Goal: Task Accomplishment & Management: Use online tool/utility

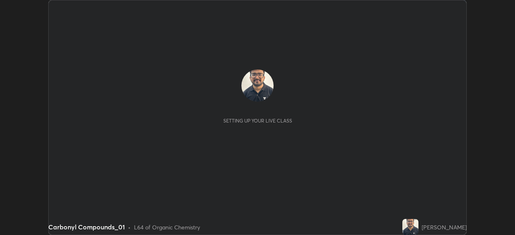
scroll to position [235, 514]
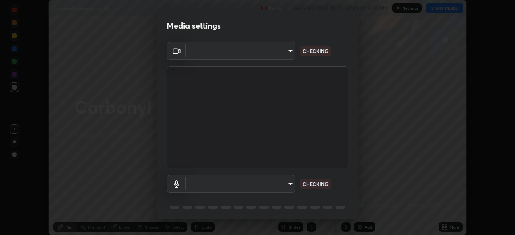
type input "6f19bd17bb1345d3381c364c08f732a45a1be43fbbd3e071611a8edbcb1d3ae0"
type input "b26882c646bee67dc3b344b1dbf842c37ce4767a2daa6019220ab5102cc6c7c8"
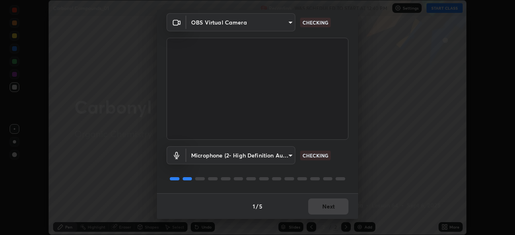
click at [327, 198] on div "1 / 5 Next" at bounding box center [257, 206] width 201 height 26
click at [319, 211] on div "1 / 5 Next" at bounding box center [257, 206] width 201 height 26
click at [324, 207] on div "1 / 5 Next" at bounding box center [257, 206] width 201 height 26
click at [319, 212] on div "1 / 5 Next" at bounding box center [257, 206] width 201 height 26
click at [324, 208] on button "Next" at bounding box center [328, 207] width 40 height 16
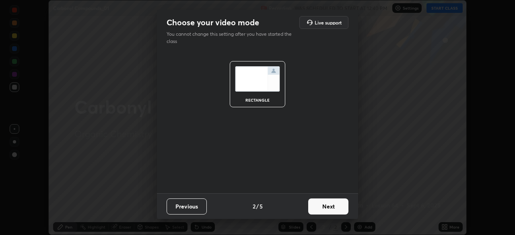
click at [319, 213] on button "Next" at bounding box center [328, 207] width 40 height 16
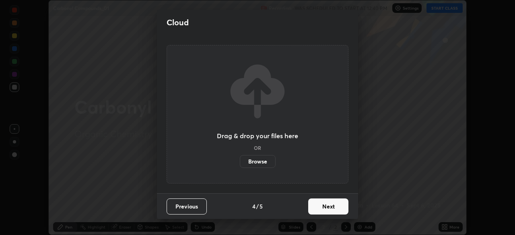
click at [320, 212] on button "Next" at bounding box center [328, 207] width 40 height 16
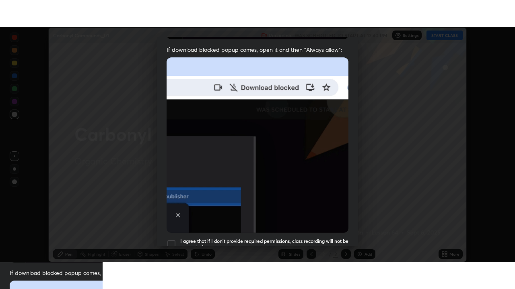
scroll to position [193, 0]
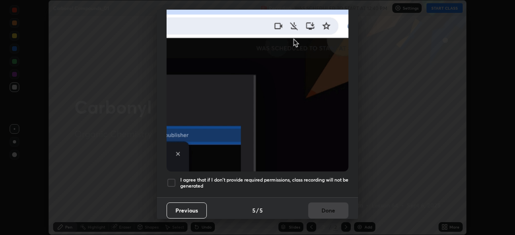
click at [173, 178] on div at bounding box center [171, 183] width 10 height 10
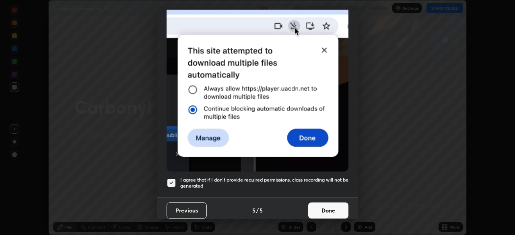
click at [318, 205] on button "Done" at bounding box center [328, 211] width 40 height 16
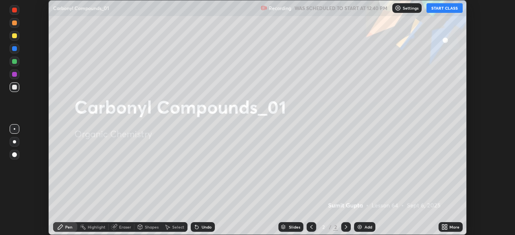
click at [433, 11] on button "START CLASS" at bounding box center [444, 8] width 36 height 10
click at [443, 228] on icon at bounding box center [443, 229] width 2 height 2
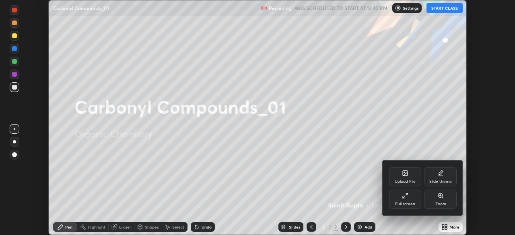
click at [406, 203] on div "Full screen" at bounding box center [405, 204] width 20 height 4
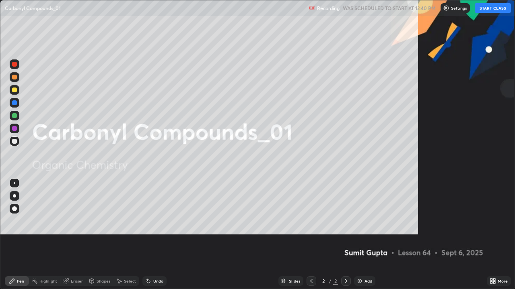
scroll to position [289, 515]
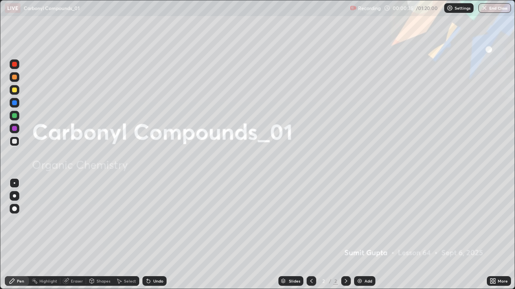
click at [359, 235] on img at bounding box center [359, 281] width 6 height 6
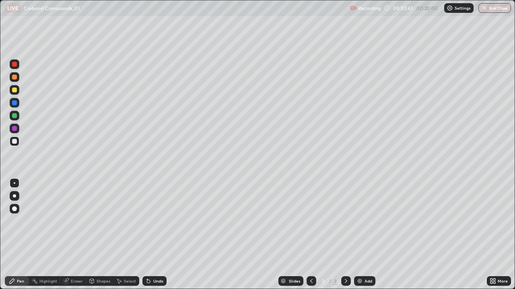
click at [14, 88] on div at bounding box center [14, 90] width 5 height 5
click at [154, 235] on div "Undo" at bounding box center [158, 281] width 10 height 4
click at [151, 235] on div "Undo" at bounding box center [154, 282] width 24 height 10
click at [14, 196] on div at bounding box center [14, 196] width 3 height 3
click at [150, 235] on div "Undo" at bounding box center [154, 282] width 24 height 10
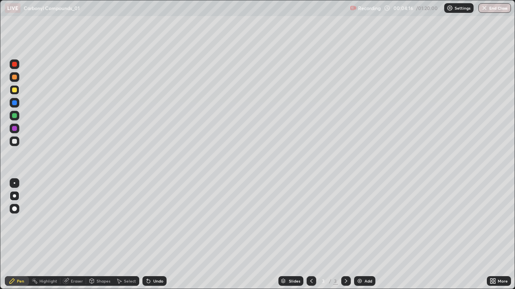
click at [356, 235] on img at bounding box center [359, 281] width 6 height 6
click at [13, 143] on div at bounding box center [14, 141] width 5 height 5
click at [157, 235] on div "Undo" at bounding box center [158, 281] width 10 height 4
click at [14, 94] on div at bounding box center [15, 90] width 10 height 10
click at [153, 235] on div "Undo" at bounding box center [158, 281] width 10 height 4
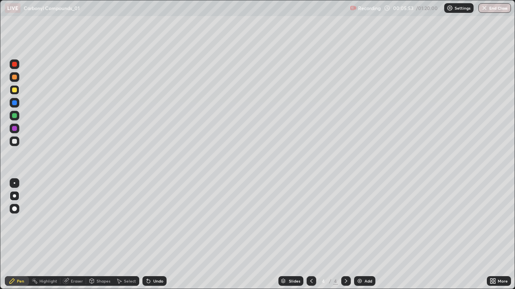
click at [11, 140] on div at bounding box center [15, 142] width 10 height 10
click at [366, 235] on div "Add" at bounding box center [368, 281] width 8 height 4
click at [14, 88] on div at bounding box center [14, 90] width 5 height 5
click at [15, 142] on div at bounding box center [14, 141] width 5 height 5
click at [14, 127] on div at bounding box center [14, 128] width 5 height 5
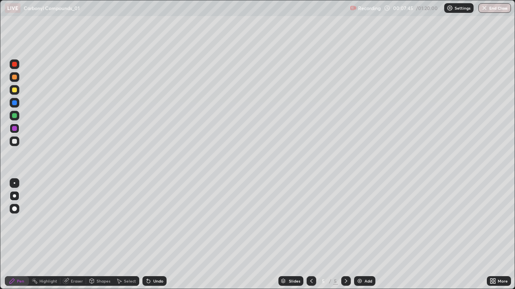
click at [15, 140] on div at bounding box center [14, 141] width 5 height 5
click at [16, 90] on div at bounding box center [14, 90] width 5 height 5
click at [14, 145] on div at bounding box center [15, 142] width 10 height 10
click at [365, 235] on div "Add" at bounding box center [368, 281] width 8 height 4
click at [14, 91] on div at bounding box center [14, 90] width 5 height 5
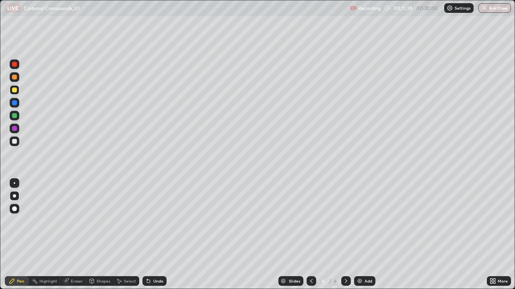
click at [159, 235] on div "Undo" at bounding box center [154, 282] width 24 height 10
click at [158, 235] on div "Undo" at bounding box center [158, 281] width 10 height 4
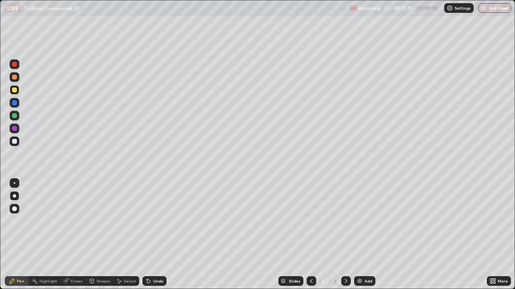
click at [158, 235] on div "Undo" at bounding box center [158, 281] width 10 height 4
click at [151, 235] on div "Undo" at bounding box center [154, 282] width 24 height 10
click at [15, 143] on div at bounding box center [14, 141] width 5 height 5
click at [14, 130] on div at bounding box center [14, 128] width 5 height 5
click at [364, 235] on div "Add" at bounding box center [368, 281] width 8 height 4
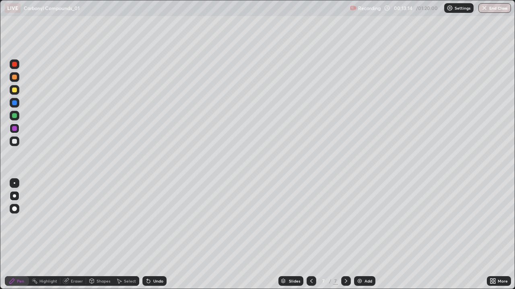
click at [16, 93] on div at bounding box center [15, 90] width 10 height 10
click at [16, 139] on div at bounding box center [14, 141] width 5 height 5
click at [15, 89] on div at bounding box center [14, 90] width 5 height 5
click at [14, 196] on div at bounding box center [14, 196] width 3 height 3
click at [16, 117] on div at bounding box center [14, 115] width 5 height 5
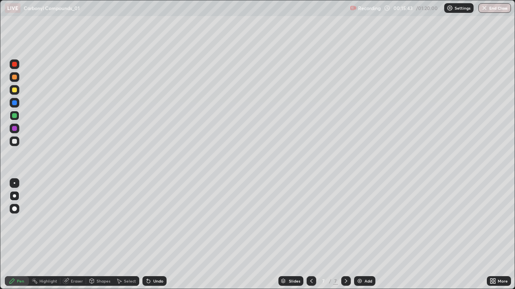
click at [16, 116] on div at bounding box center [14, 115] width 5 height 5
click at [154, 235] on div "Undo" at bounding box center [158, 281] width 10 height 4
click at [152, 235] on div "Undo" at bounding box center [154, 282] width 24 height 10
click at [147, 235] on icon at bounding box center [148, 281] width 3 height 3
click at [150, 235] on div "Undo" at bounding box center [154, 282] width 24 height 10
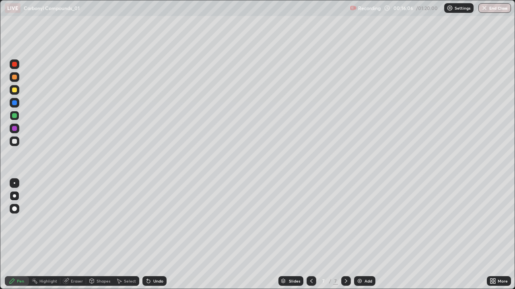
click at [148, 235] on div "Undo" at bounding box center [154, 282] width 24 height 10
click at [148, 235] on div "Undo" at bounding box center [152, 281] width 27 height 16
click at [150, 235] on icon at bounding box center [148, 281] width 6 height 6
click at [151, 235] on div "Undo" at bounding box center [154, 282] width 24 height 10
click at [158, 235] on div "Undo" at bounding box center [158, 281] width 10 height 4
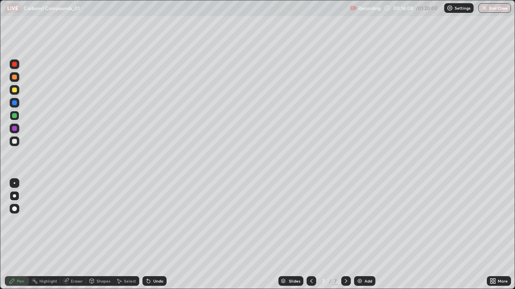
click at [155, 235] on div "Undo" at bounding box center [158, 281] width 10 height 4
click at [156, 235] on div "Undo" at bounding box center [158, 281] width 10 height 4
click at [16, 144] on div at bounding box center [15, 142] width 10 height 10
click at [14, 91] on div at bounding box center [14, 90] width 5 height 5
click at [154, 235] on div "Undo" at bounding box center [158, 281] width 10 height 4
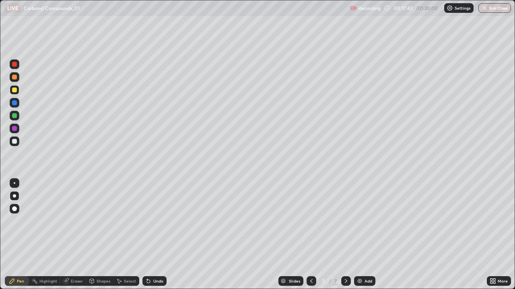
click at [16, 146] on div at bounding box center [15, 142] width 10 height 10
click at [365, 235] on div "Add" at bounding box center [368, 281] width 8 height 4
click at [15, 142] on div at bounding box center [14, 141] width 5 height 5
click at [310, 235] on icon at bounding box center [311, 281] width 6 height 6
click at [345, 235] on icon at bounding box center [346, 281] width 6 height 6
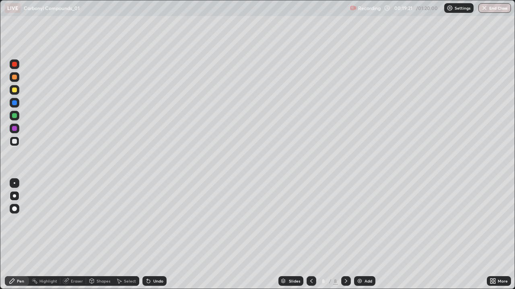
click at [154, 235] on div "Undo" at bounding box center [158, 281] width 10 height 4
click at [68, 235] on icon at bounding box center [66, 281] width 4 height 4
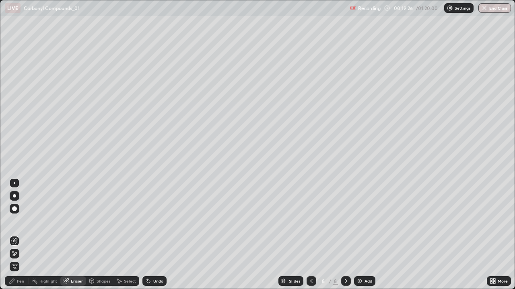
click at [17, 235] on div "Pen" at bounding box center [20, 281] width 7 height 4
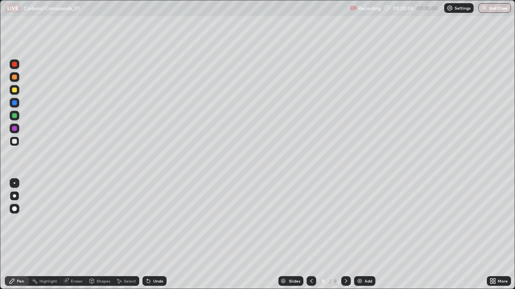
click at [155, 235] on div "Undo" at bounding box center [158, 281] width 10 height 4
click at [151, 235] on div "Undo" at bounding box center [154, 282] width 24 height 10
click at [153, 235] on div "Undo" at bounding box center [158, 281] width 10 height 4
click at [13, 140] on div at bounding box center [14, 141] width 5 height 5
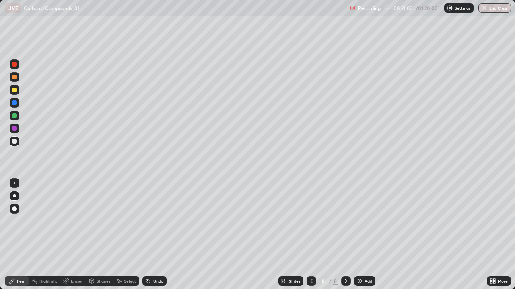
click at [76, 235] on div "Eraser" at bounding box center [77, 281] width 12 height 4
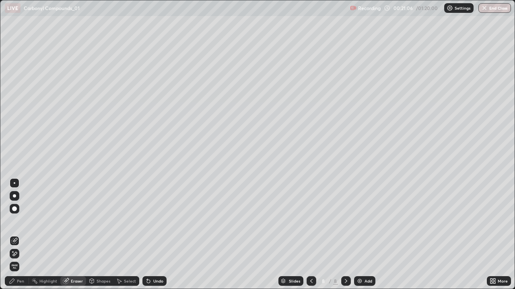
click at [20, 235] on div "Pen" at bounding box center [20, 281] width 7 height 4
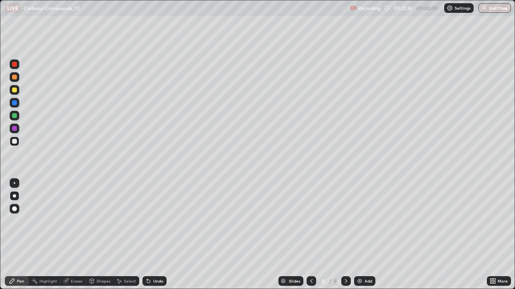
click at [11, 90] on div at bounding box center [15, 90] width 10 height 10
click at [148, 235] on div "Undo" at bounding box center [154, 282] width 24 height 10
click at [157, 235] on div "Undo" at bounding box center [154, 282] width 24 height 10
click at [15, 129] on div at bounding box center [14, 128] width 5 height 5
click at [364, 235] on div "Add" at bounding box center [368, 281] width 8 height 4
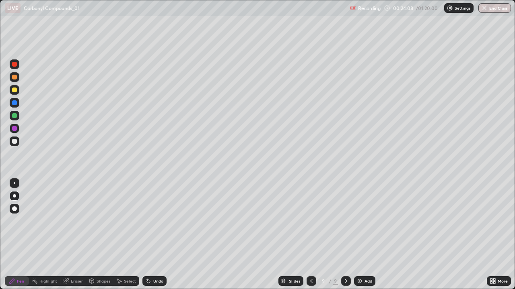
click at [14, 142] on div at bounding box center [14, 141] width 5 height 5
click at [15, 90] on div at bounding box center [14, 90] width 5 height 5
click at [472, 235] on div "Slides 9 / 9 Add" at bounding box center [326, 281] width 320 height 16
click at [16, 132] on div at bounding box center [15, 129] width 10 height 10
click at [14, 143] on div at bounding box center [14, 141] width 5 height 5
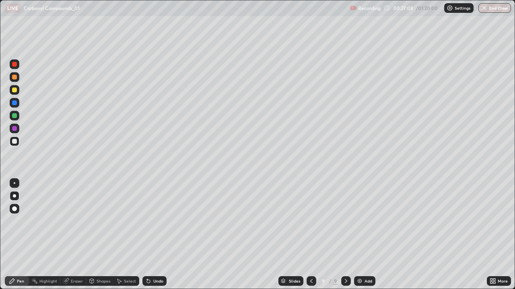
click at [367, 235] on div "Add" at bounding box center [364, 282] width 21 height 10
click at [312, 235] on div at bounding box center [311, 281] width 10 height 16
click at [345, 235] on icon at bounding box center [346, 281] width 6 height 6
click at [14, 90] on div at bounding box center [14, 90] width 5 height 5
click at [14, 145] on div at bounding box center [15, 142] width 10 height 10
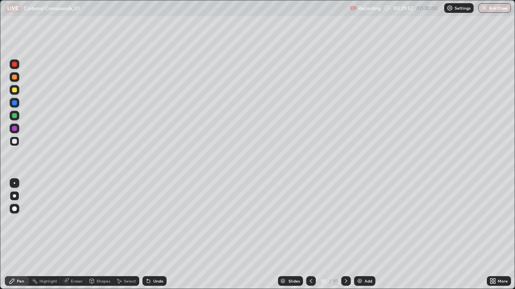
click at [14, 90] on div at bounding box center [14, 90] width 5 height 5
click at [15, 142] on div at bounding box center [14, 141] width 5 height 5
click at [156, 235] on div "Undo" at bounding box center [158, 281] width 10 height 4
click at [361, 235] on img at bounding box center [359, 281] width 6 height 6
click at [16, 92] on div at bounding box center [14, 90] width 5 height 5
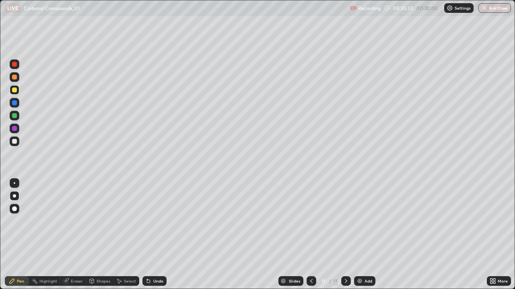
click at [13, 141] on div at bounding box center [14, 141] width 5 height 5
click at [152, 235] on div "Undo" at bounding box center [154, 282] width 24 height 10
click at [154, 235] on div "Undo" at bounding box center [158, 281] width 10 height 4
click at [147, 235] on icon at bounding box center [148, 281] width 3 height 3
click at [15, 102] on div at bounding box center [14, 103] width 5 height 5
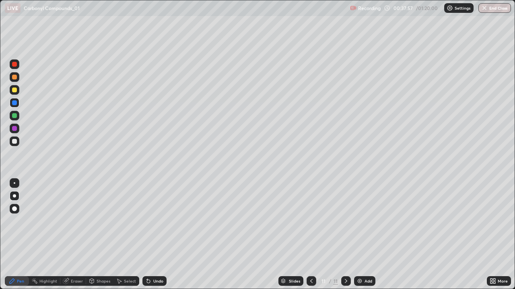
click at [14, 145] on div at bounding box center [15, 142] width 10 height 10
click at [12, 92] on div at bounding box center [15, 90] width 10 height 10
click at [152, 235] on div "Undo" at bounding box center [154, 282] width 24 height 10
click at [360, 235] on img at bounding box center [359, 281] width 6 height 6
click at [12, 142] on div at bounding box center [14, 141] width 5 height 5
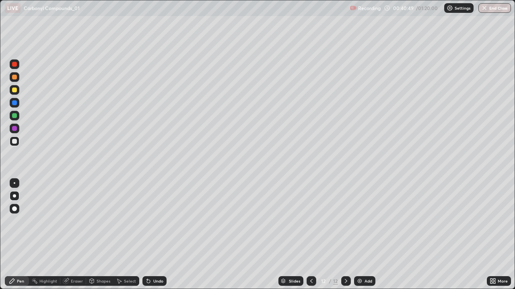
click at [14, 88] on div at bounding box center [14, 90] width 5 height 5
click at [14, 114] on div at bounding box center [14, 115] width 5 height 5
click at [147, 235] on icon at bounding box center [148, 281] width 3 height 3
click at [149, 235] on icon at bounding box center [148, 281] width 3 height 3
click at [156, 235] on div "Undo" at bounding box center [158, 281] width 10 height 4
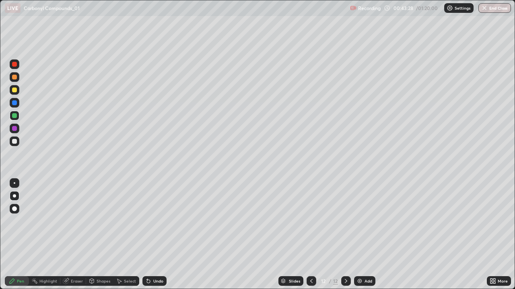
click at [15, 142] on div at bounding box center [14, 141] width 5 height 5
click at [151, 235] on div "Undo" at bounding box center [154, 282] width 24 height 10
click at [150, 235] on icon at bounding box center [148, 281] width 6 height 6
click at [151, 235] on div "Undo" at bounding box center [154, 282] width 24 height 10
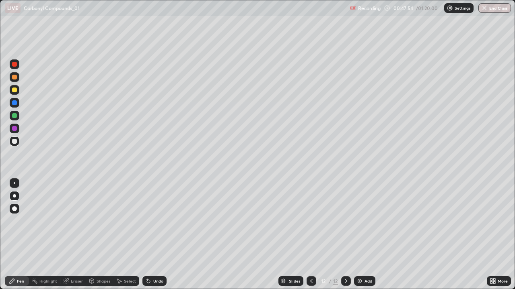
click at [365, 235] on div "Add" at bounding box center [364, 282] width 21 height 10
click at [17, 93] on div at bounding box center [15, 90] width 10 height 10
click at [14, 142] on div at bounding box center [14, 141] width 5 height 5
click at [15, 90] on div at bounding box center [14, 90] width 5 height 5
click at [120, 235] on icon at bounding box center [119, 281] width 6 height 6
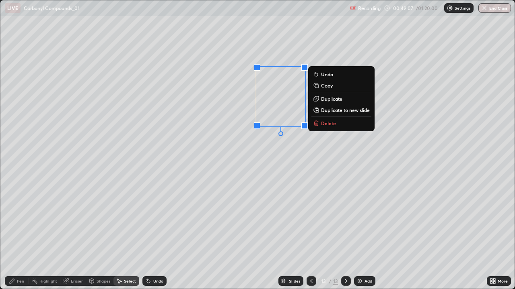
click at [244, 204] on div "0 ° Undo Copy Duplicate Duplicate to new slide Delete" at bounding box center [257, 144] width 514 height 289
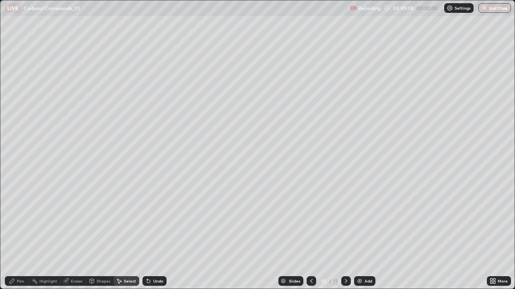
click at [18, 235] on div "Pen" at bounding box center [20, 281] width 7 height 4
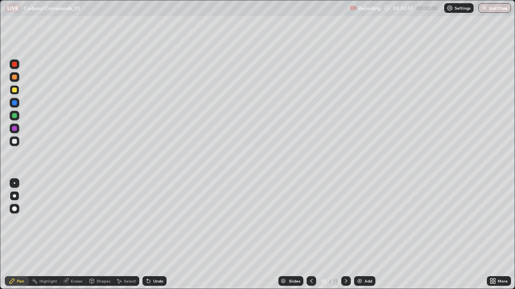
click at [366, 235] on div "Add" at bounding box center [368, 281] width 8 height 4
click at [15, 94] on div at bounding box center [15, 90] width 10 height 10
click at [150, 235] on div "Undo" at bounding box center [154, 282] width 24 height 10
click at [153, 235] on div "Undo" at bounding box center [158, 281] width 10 height 4
click at [152, 235] on div "Undo" at bounding box center [154, 282] width 24 height 10
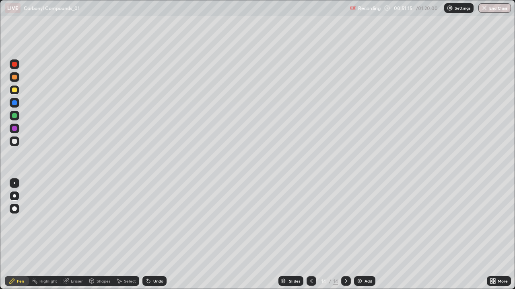
click at [152, 235] on div "Undo" at bounding box center [154, 282] width 24 height 10
click at [150, 235] on icon at bounding box center [148, 281] width 6 height 6
click at [147, 235] on icon at bounding box center [148, 281] width 3 height 3
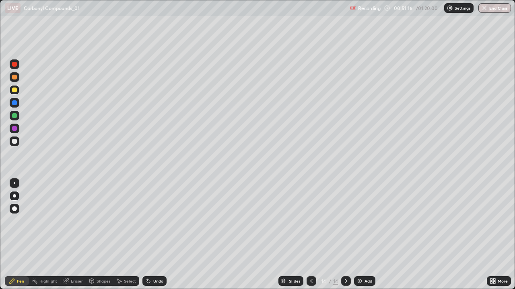
click at [149, 235] on icon at bounding box center [148, 281] width 3 height 3
click at [150, 235] on icon at bounding box center [148, 281] width 6 height 6
click at [18, 132] on div at bounding box center [15, 129] width 10 height 10
click at [16, 113] on div at bounding box center [15, 116] width 10 height 10
click at [158, 235] on div "Undo" at bounding box center [154, 282] width 24 height 10
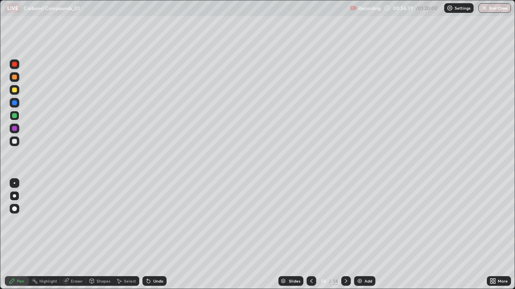
click at [156, 235] on div "Undo" at bounding box center [158, 281] width 10 height 4
click at [153, 235] on div "Undo" at bounding box center [158, 281] width 10 height 4
click at [147, 235] on icon at bounding box center [148, 281] width 3 height 3
click at [12, 138] on div at bounding box center [15, 142] width 10 height 10
click at [156, 235] on div "Undo" at bounding box center [158, 281] width 10 height 4
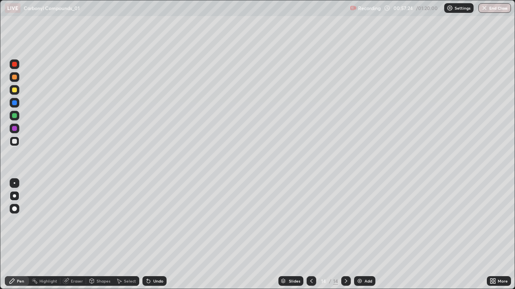
click at [83, 235] on div "Eraser" at bounding box center [73, 282] width 26 height 10
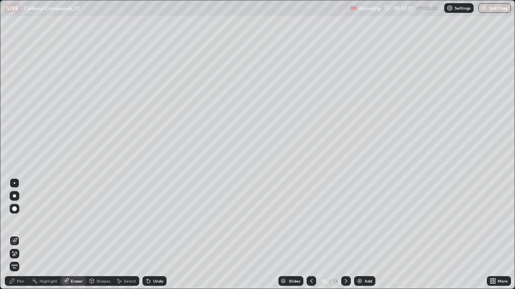
click at [16, 235] on div "Pen" at bounding box center [17, 282] width 24 height 10
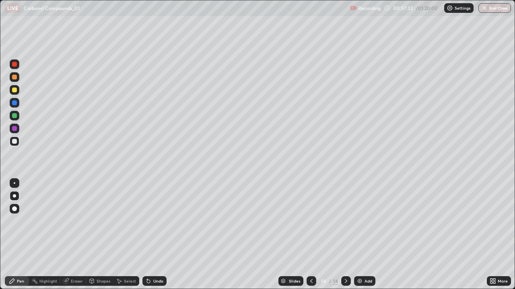
click at [156, 235] on div "Undo" at bounding box center [158, 281] width 10 height 4
click at [155, 235] on div "Undo" at bounding box center [154, 282] width 24 height 10
click at [160, 235] on div "Undo" at bounding box center [158, 281] width 10 height 4
click at [152, 235] on div "Undo" at bounding box center [154, 282] width 24 height 10
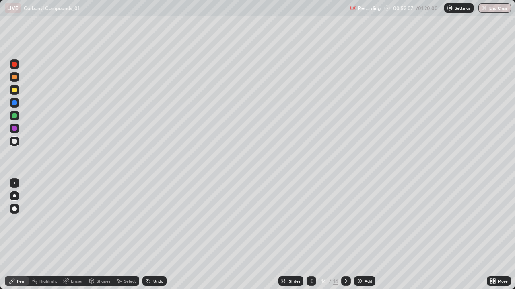
click at [13, 91] on div at bounding box center [14, 90] width 5 height 5
click at [12, 141] on div at bounding box center [15, 142] width 10 height 10
click at [357, 235] on div "Add" at bounding box center [364, 282] width 21 height 10
click at [17, 78] on div at bounding box center [15, 77] width 10 height 10
click at [362, 235] on div "Add" at bounding box center [364, 282] width 21 height 10
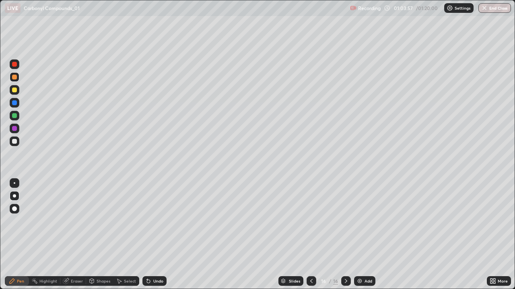
click at [15, 142] on div at bounding box center [14, 141] width 5 height 5
click at [14, 94] on div at bounding box center [15, 90] width 10 height 10
click at [12, 141] on div at bounding box center [14, 141] width 5 height 5
click at [157, 235] on div "Undo" at bounding box center [158, 281] width 10 height 4
click at [12, 94] on div at bounding box center [15, 90] width 10 height 10
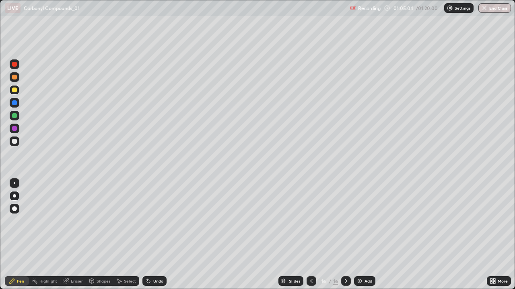
click at [19, 140] on div at bounding box center [15, 142] width 10 height 10
click at [12, 126] on div at bounding box center [15, 129] width 10 height 10
click at [12, 120] on div at bounding box center [15, 116] width 10 height 10
click at [14, 141] on div at bounding box center [14, 141] width 5 height 5
click at [367, 235] on div "Add" at bounding box center [368, 281] width 8 height 4
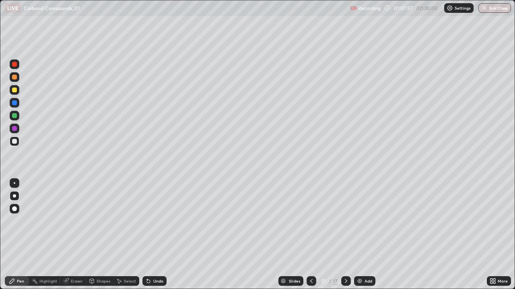
click at [13, 88] on div at bounding box center [14, 90] width 5 height 5
click at [310, 235] on icon at bounding box center [311, 281] width 6 height 6
click at [346, 235] on icon at bounding box center [346, 281] width 6 height 6
click at [13, 117] on div at bounding box center [14, 115] width 5 height 5
click at [153, 235] on div "Undo" at bounding box center [158, 281] width 10 height 4
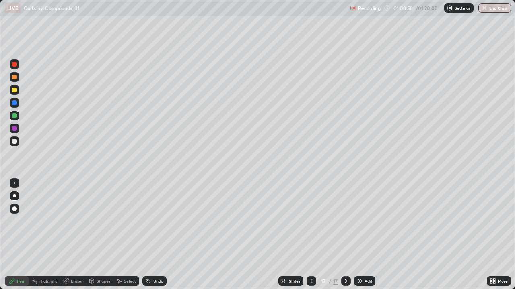
click at [152, 235] on div "Undo" at bounding box center [154, 282] width 24 height 10
click at [17, 127] on div at bounding box center [15, 129] width 10 height 10
click at [366, 235] on div "Add" at bounding box center [368, 281] width 8 height 4
click at [15, 93] on div at bounding box center [15, 90] width 10 height 10
click at [310, 235] on icon at bounding box center [311, 281] width 6 height 6
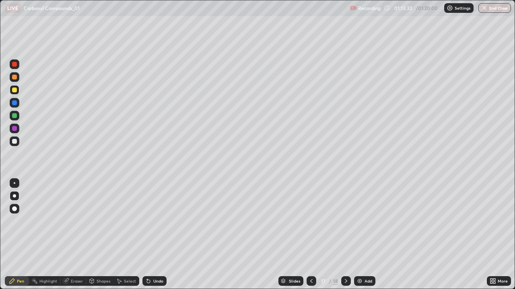
click at [489, 10] on button "End Class" at bounding box center [494, 8] width 33 height 10
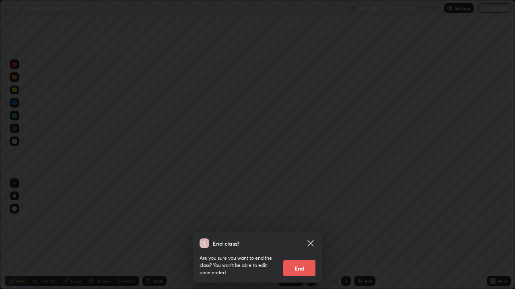
click at [478, 27] on div "End class? Are you sure you want to end the class? You won’t be able to edit on…" at bounding box center [257, 144] width 515 height 289
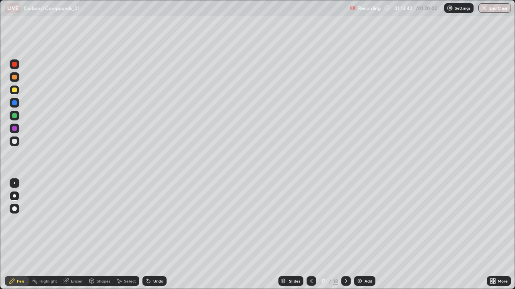
click at [490, 11] on button "End Class" at bounding box center [494, 8] width 33 height 10
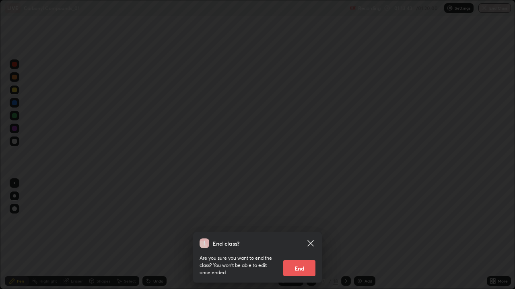
click at [303, 235] on button "End" at bounding box center [299, 269] width 32 height 16
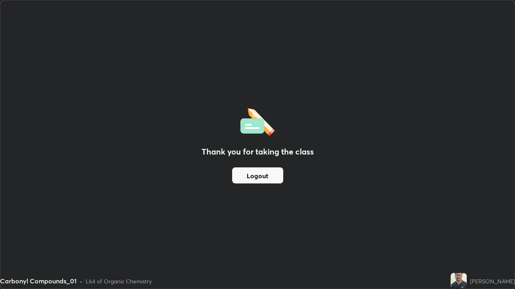
click at [267, 177] on button "Logout" at bounding box center [257, 176] width 51 height 16
click at [263, 177] on button "Logout" at bounding box center [257, 176] width 51 height 16
click at [265, 174] on button "Logout" at bounding box center [257, 176] width 51 height 16
click at [263, 176] on button "Logout" at bounding box center [257, 176] width 51 height 16
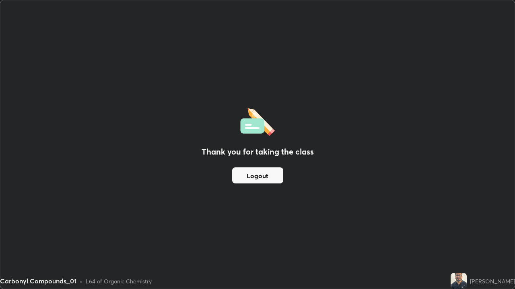
click at [263, 175] on button "Logout" at bounding box center [257, 176] width 51 height 16
click at [262, 176] on button "Logout" at bounding box center [257, 176] width 51 height 16
click at [248, 176] on button "Logout" at bounding box center [257, 176] width 51 height 16
